Goal: Transaction & Acquisition: Purchase product/service

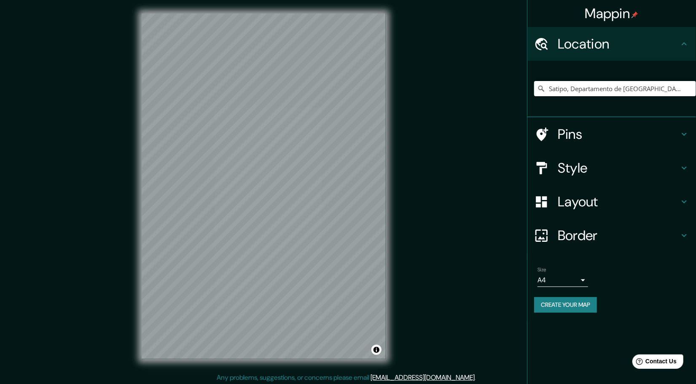
scroll to position [2, 0]
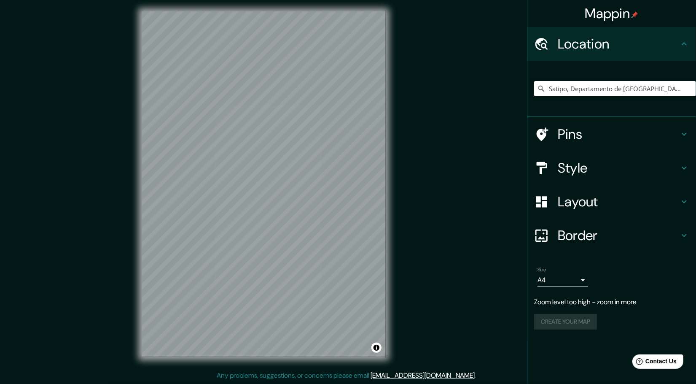
click at [611, 81] on div "Satipo, Departamento de [GEOGRAPHIC_DATA], [GEOGRAPHIC_DATA]" at bounding box center [615, 88] width 162 height 42
click at [634, 88] on input "Satipo, Departamento de [GEOGRAPHIC_DATA], [GEOGRAPHIC_DATA]" at bounding box center [615, 88] width 162 height 15
drag, startPoint x: 673, startPoint y: 89, endPoint x: 485, endPoint y: 88, distance: 188.0
click at [485, 88] on div "Mappin Location [GEOGRAPHIC_DATA], [GEOGRAPHIC_DATA], [GEOGRAPHIC_DATA] Pins St…" at bounding box center [348, 191] width 696 height 386
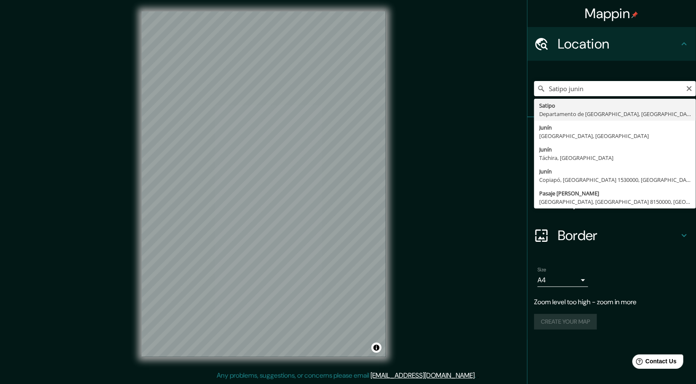
type input "Satipo, Departamento de [GEOGRAPHIC_DATA], [GEOGRAPHIC_DATA]"
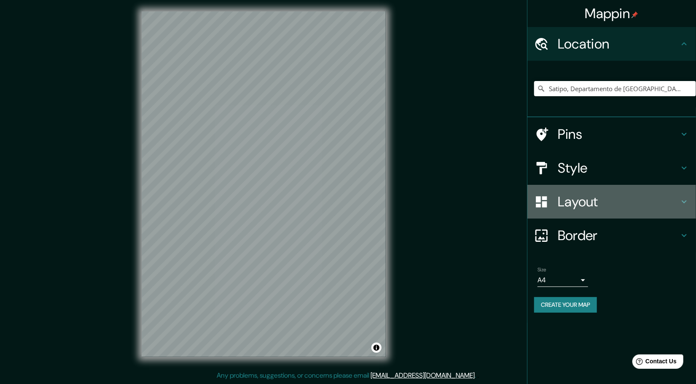
click at [596, 197] on h4 "Layout" at bounding box center [618, 201] width 121 height 17
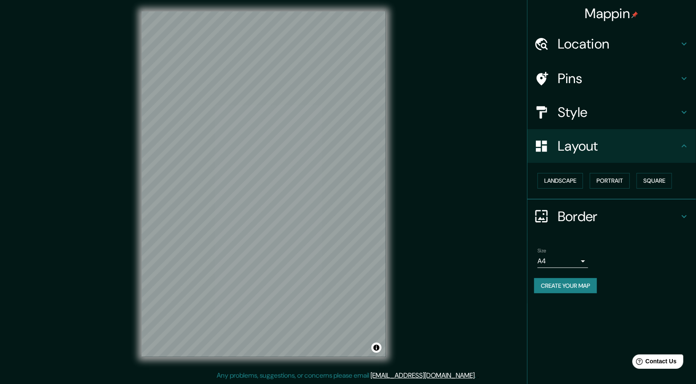
click at [567, 219] on h4 "Border" at bounding box center [618, 216] width 121 height 17
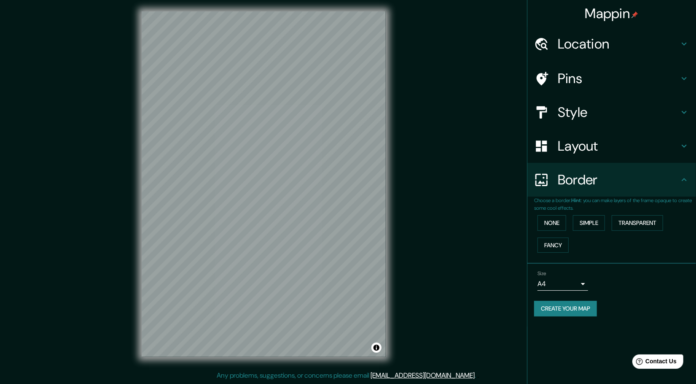
click at [583, 94] on div "Pins" at bounding box center [611, 79] width 169 height 34
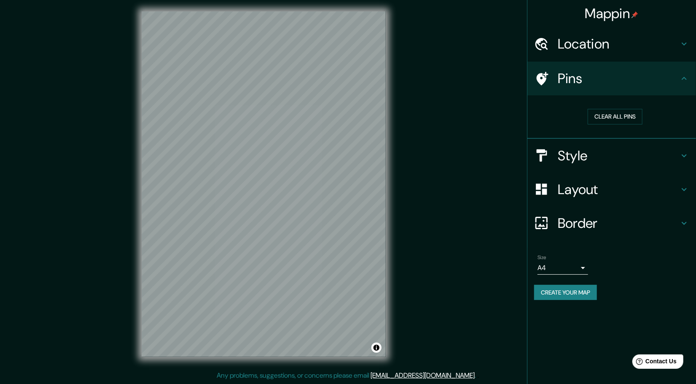
click at [569, 170] on div "Style" at bounding box center [611, 156] width 169 height 34
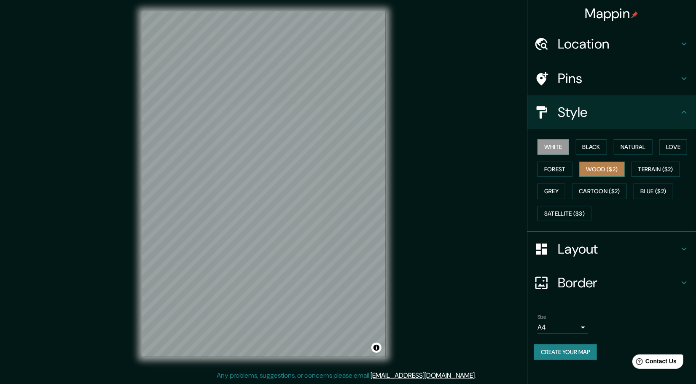
click at [593, 168] on button "Wood ($2)" at bounding box center [602, 169] width 46 height 16
click at [234, 198] on div at bounding box center [233, 200] width 7 height 7
click at [290, 217] on div at bounding box center [291, 217] width 7 height 7
click at [643, 146] on button "Natural" at bounding box center [633, 147] width 39 height 16
